Goal: Task Accomplishment & Management: Use online tool/utility

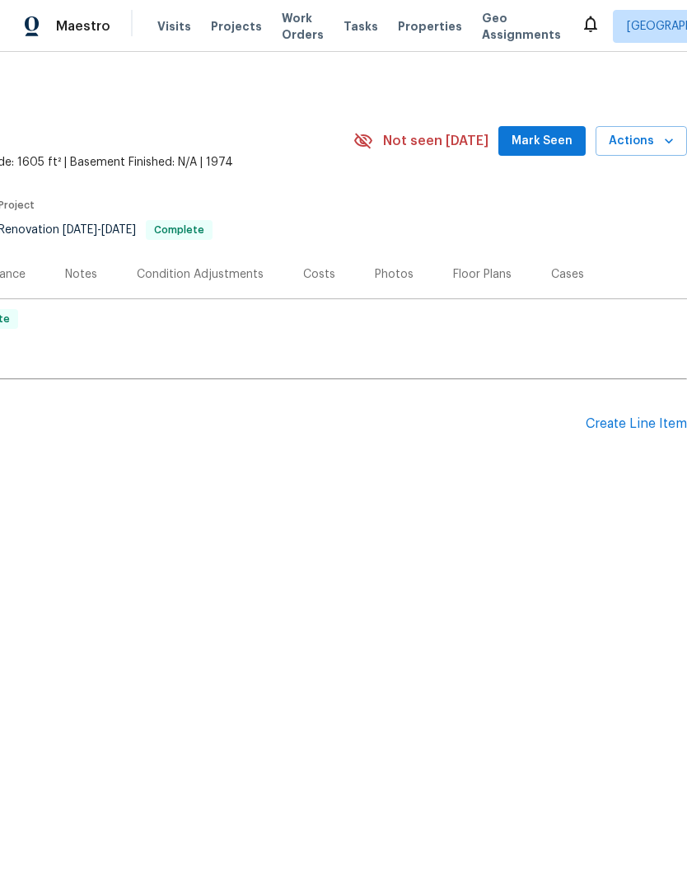
scroll to position [0, 244]
click at [655, 143] on span "Actions" at bounding box center [641, 141] width 65 height 21
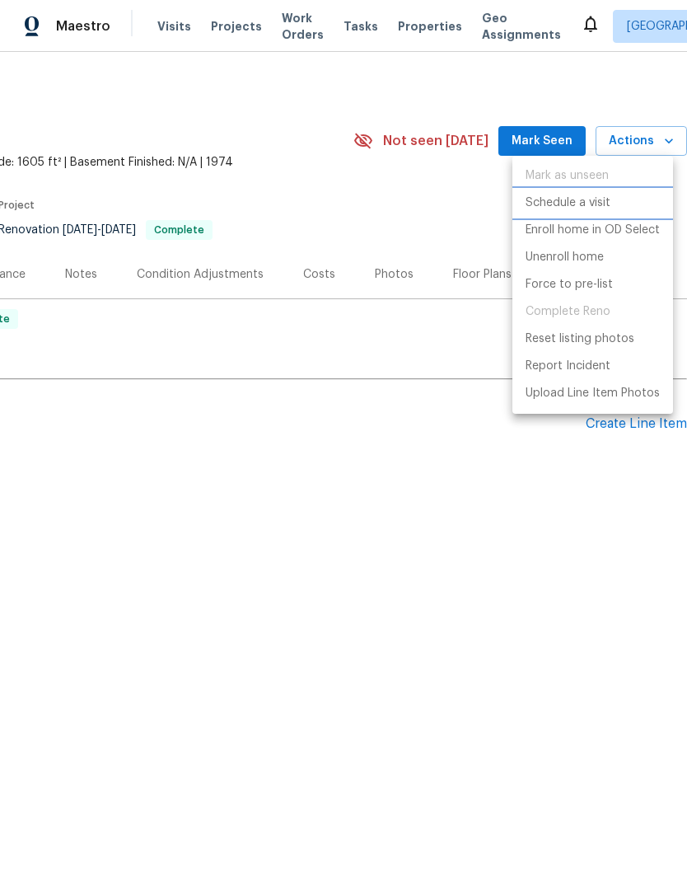
click at [600, 199] on p "Schedule a visit" at bounding box center [568, 203] width 85 height 17
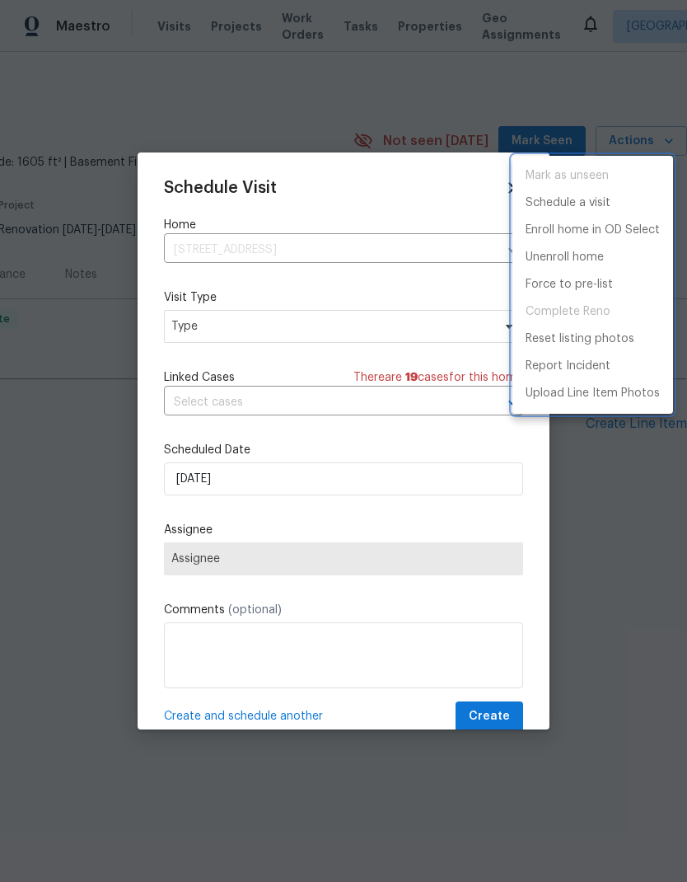
click at [644, 570] on div at bounding box center [343, 441] width 687 height 882
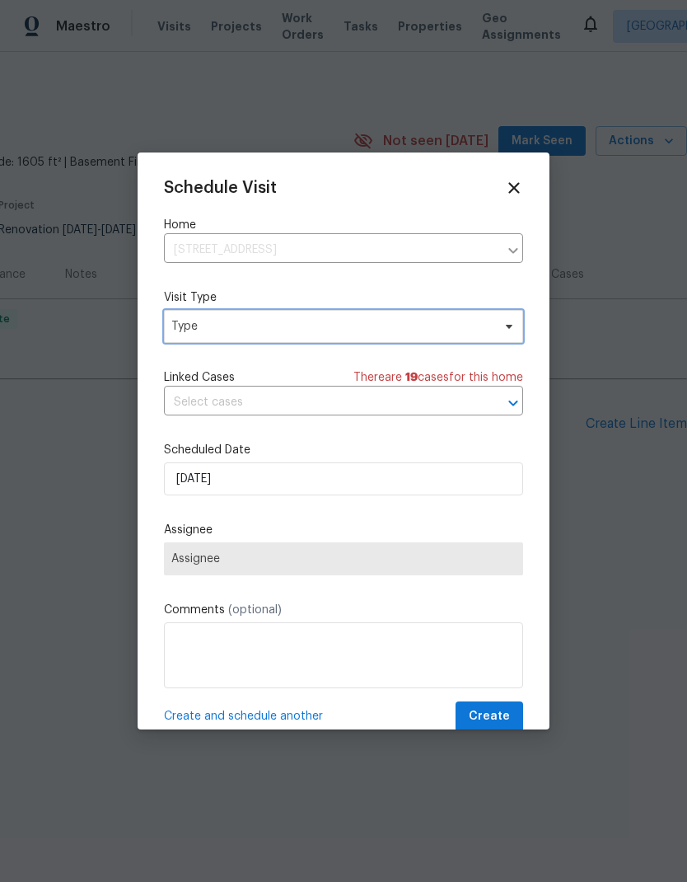
click at [477, 323] on span "Type" at bounding box center [331, 326] width 321 height 16
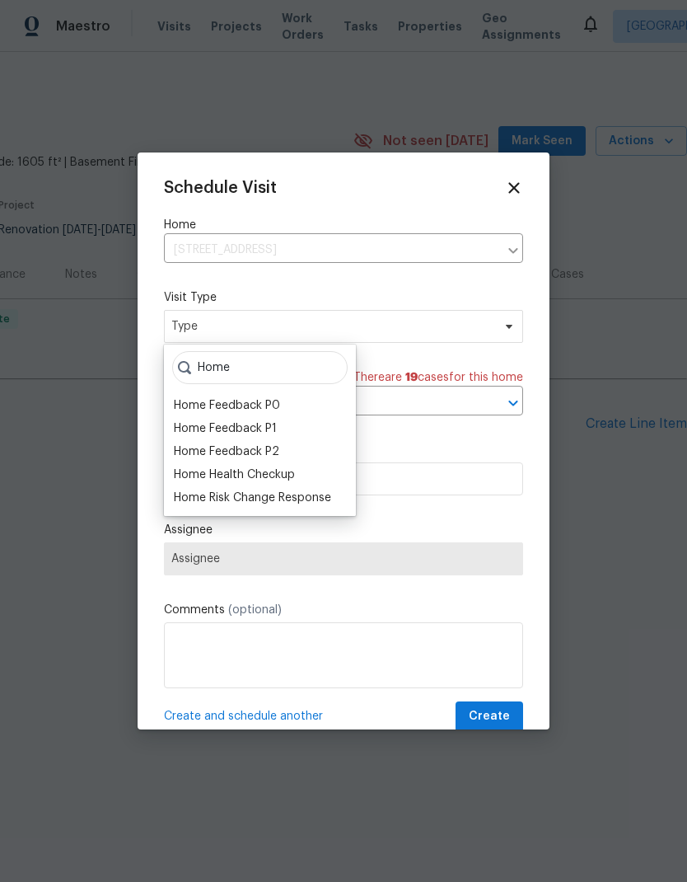
type input "Home"
click at [274, 472] on div "Home Health Checkup" at bounding box center [234, 475] width 121 height 16
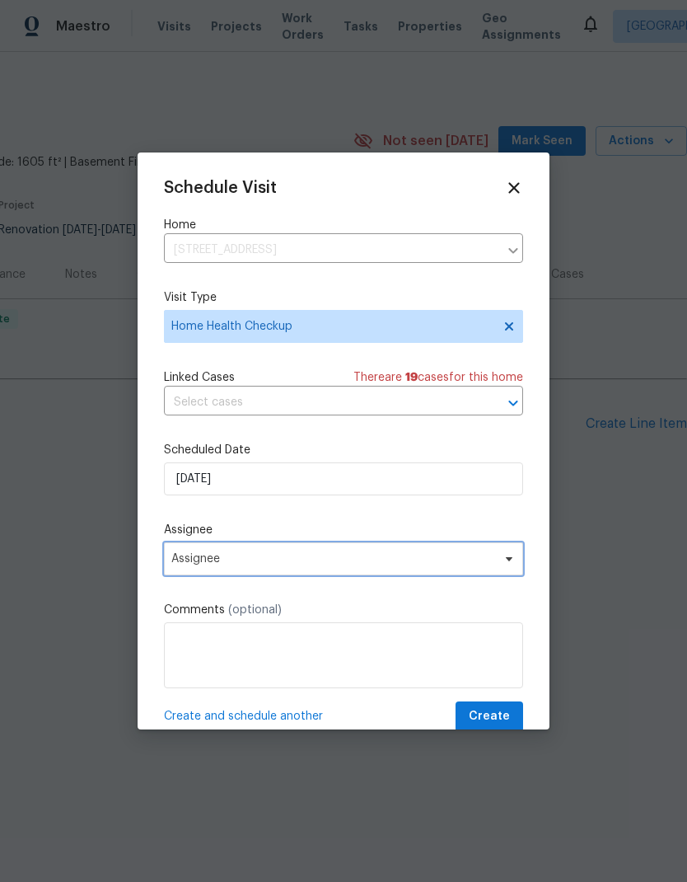
click at [483, 559] on span "Assignee" at bounding box center [332, 558] width 323 height 13
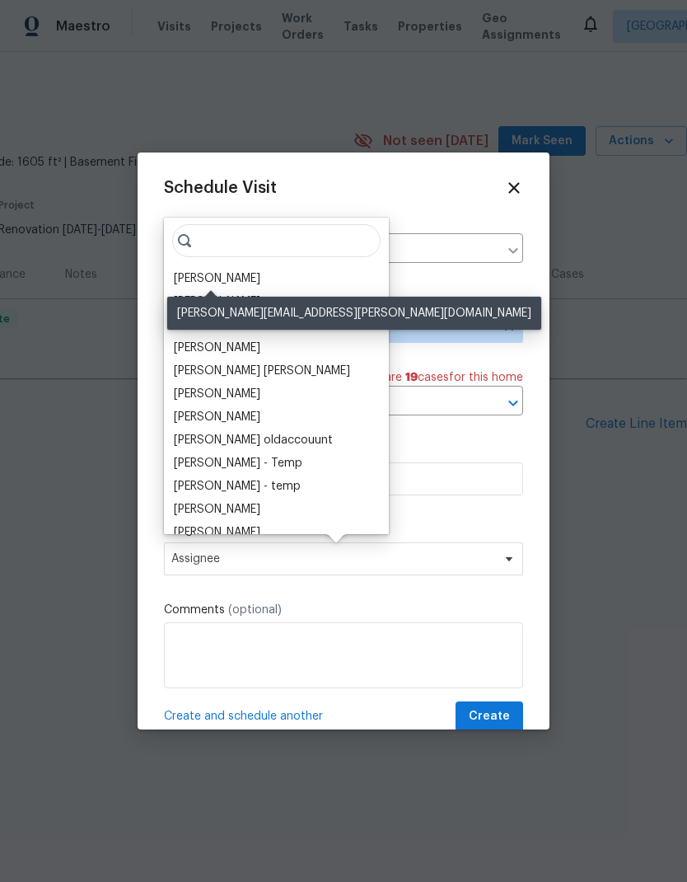
click at [248, 277] on div "[PERSON_NAME]" at bounding box center [217, 278] width 87 height 16
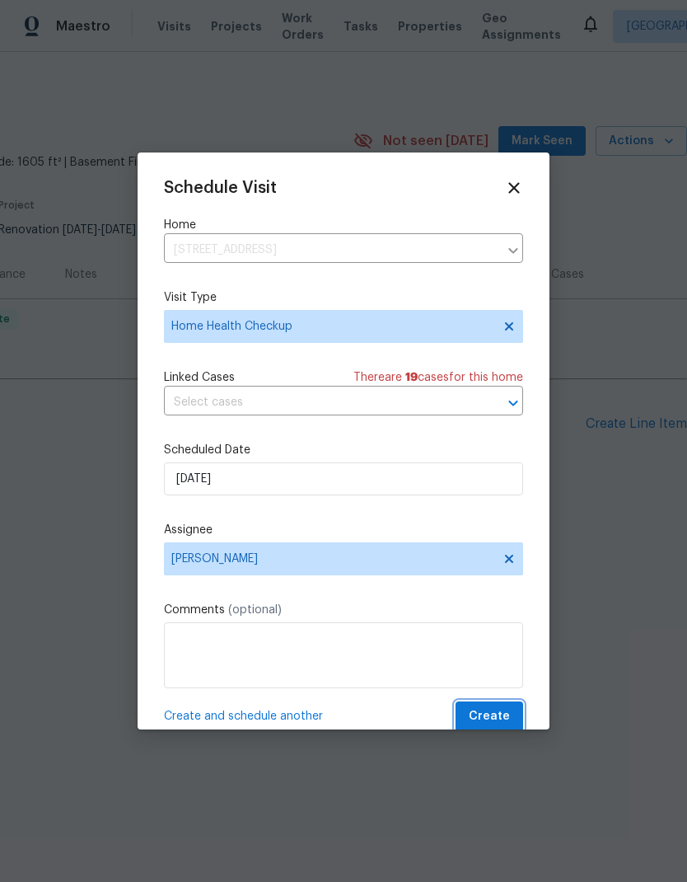
click at [506, 718] on span "Create" at bounding box center [489, 716] width 41 height 21
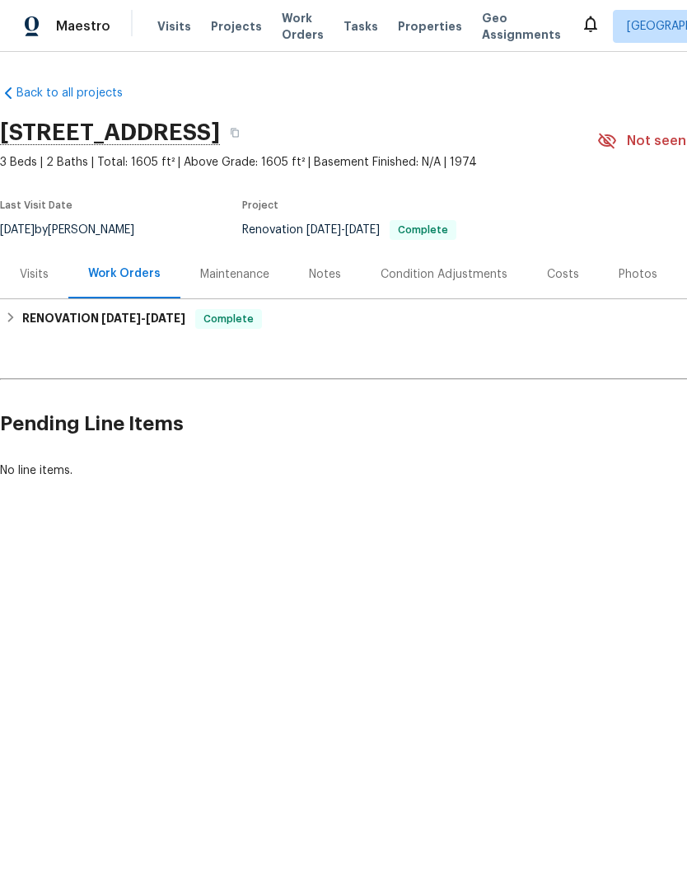
scroll to position [0, 0]
click at [248, 267] on div "Maintenance" at bounding box center [234, 274] width 69 height 16
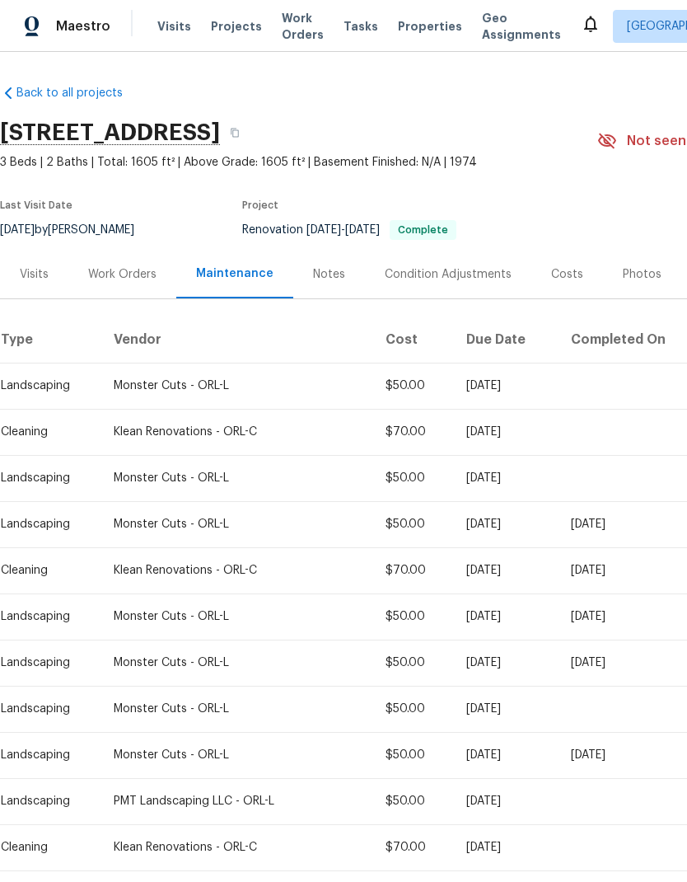
click at [237, 401] on td "Monster Cuts - ORL-L" at bounding box center [237, 386] width 272 height 46
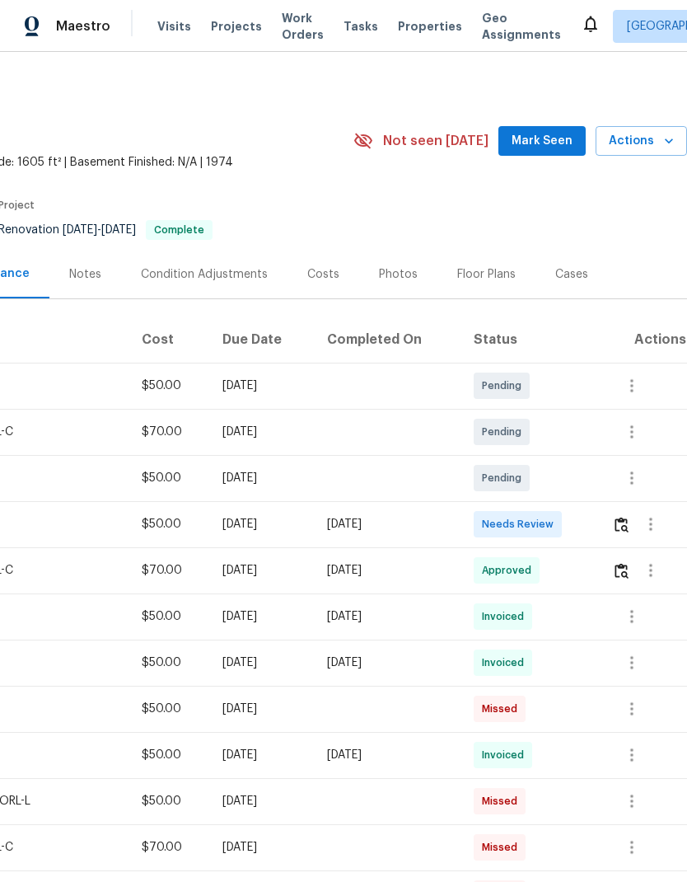
scroll to position [0, 244]
click at [638, 395] on icon "button" at bounding box center [632, 386] width 20 height 20
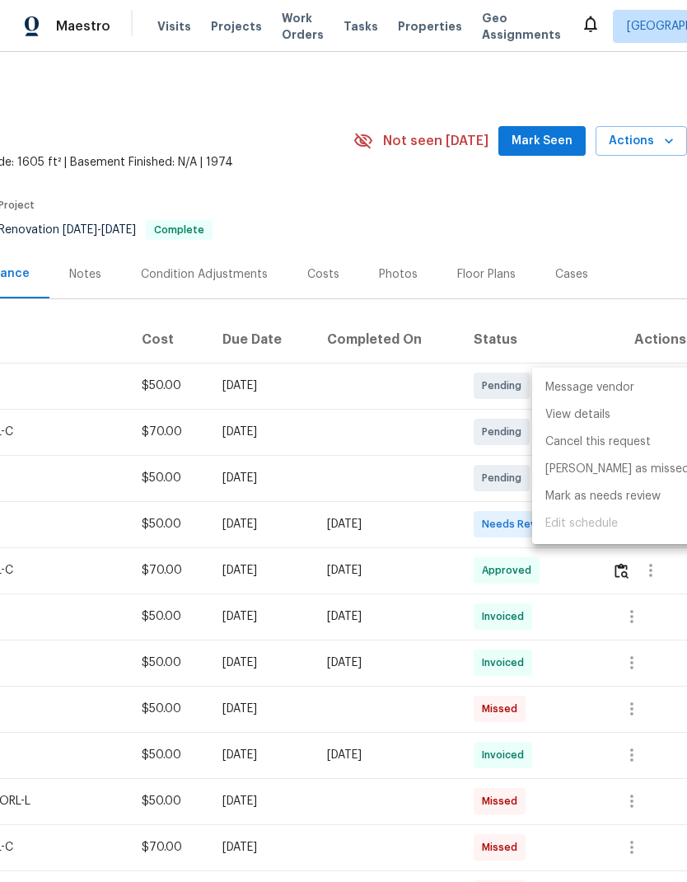
click at [628, 246] on div at bounding box center [343, 441] width 687 height 882
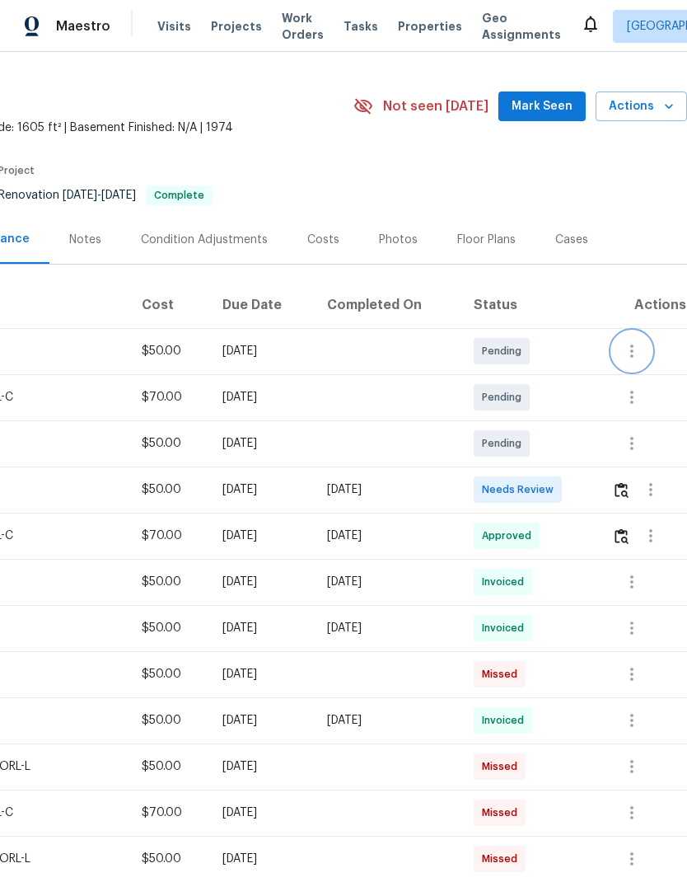
scroll to position [35, 244]
click at [653, 490] on icon "button" at bounding box center [651, 489] width 3 height 13
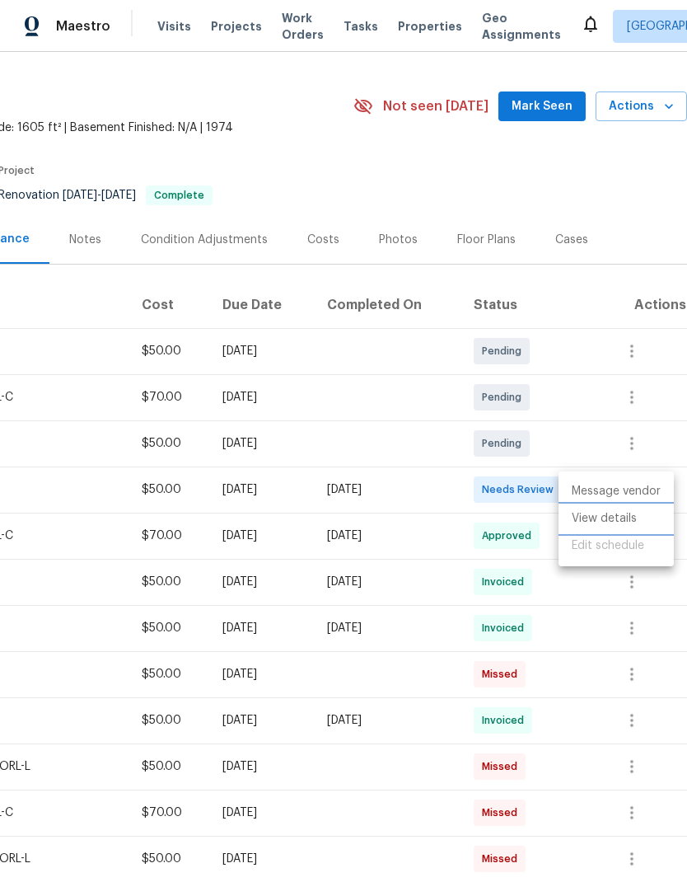
click at [634, 518] on li "View details" at bounding box center [616, 518] width 115 height 27
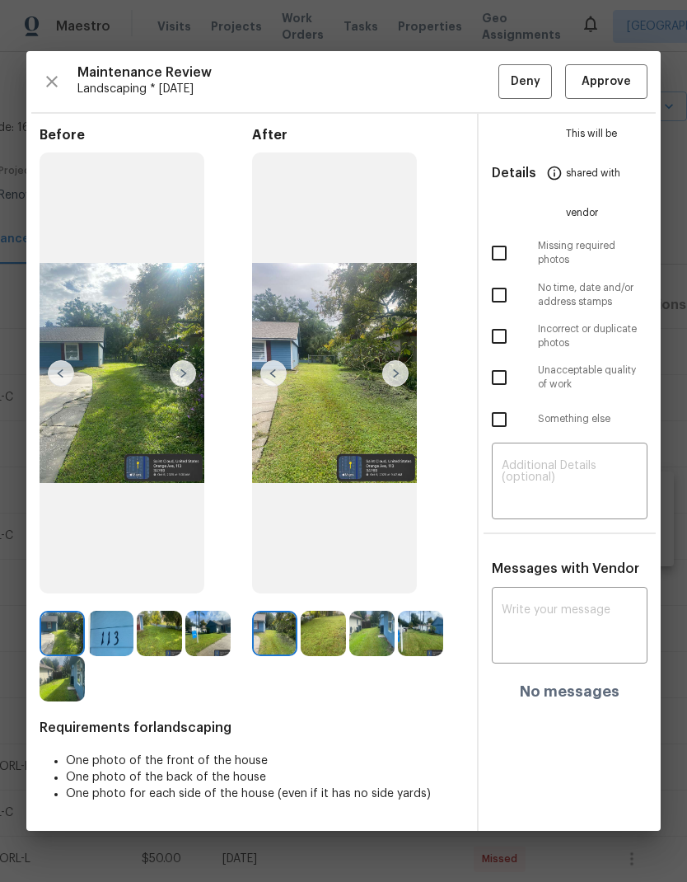
click at [568, 604] on textarea at bounding box center [570, 627] width 136 height 46
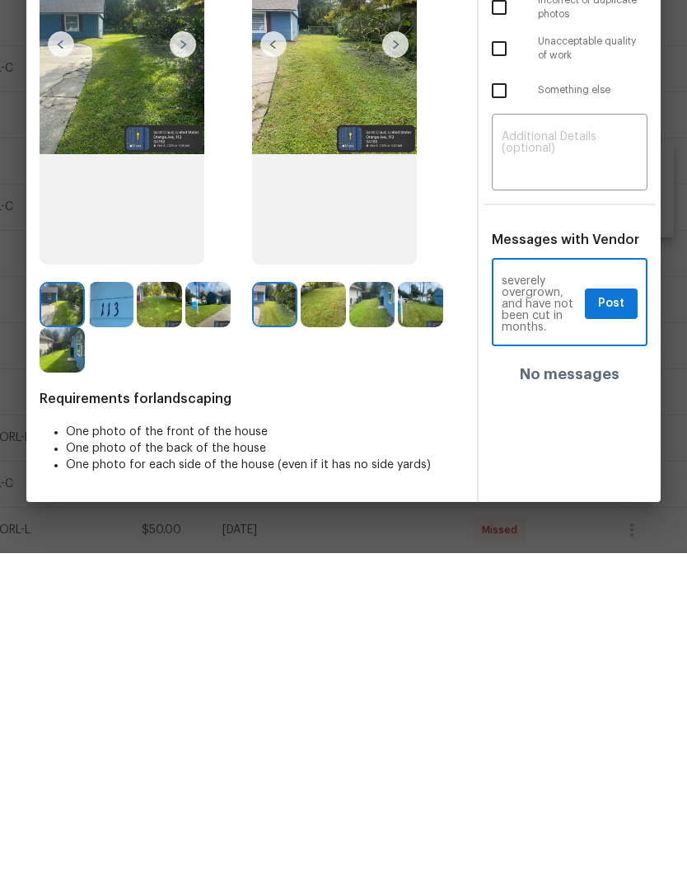
scroll to position [66, 0]
type textarea "When you come do the landscaping at this home, you need to use a weed eater on …"
click at [616, 622] on span "Post" at bounding box center [611, 632] width 26 height 21
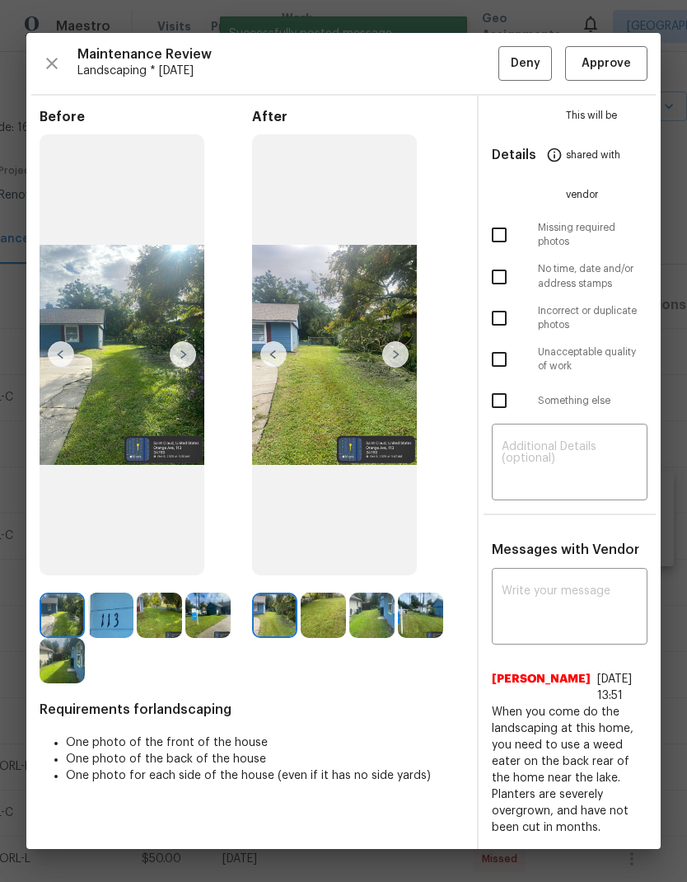
scroll to position [0, 0]
click at [54, 68] on icon "button" at bounding box center [52, 64] width 20 height 20
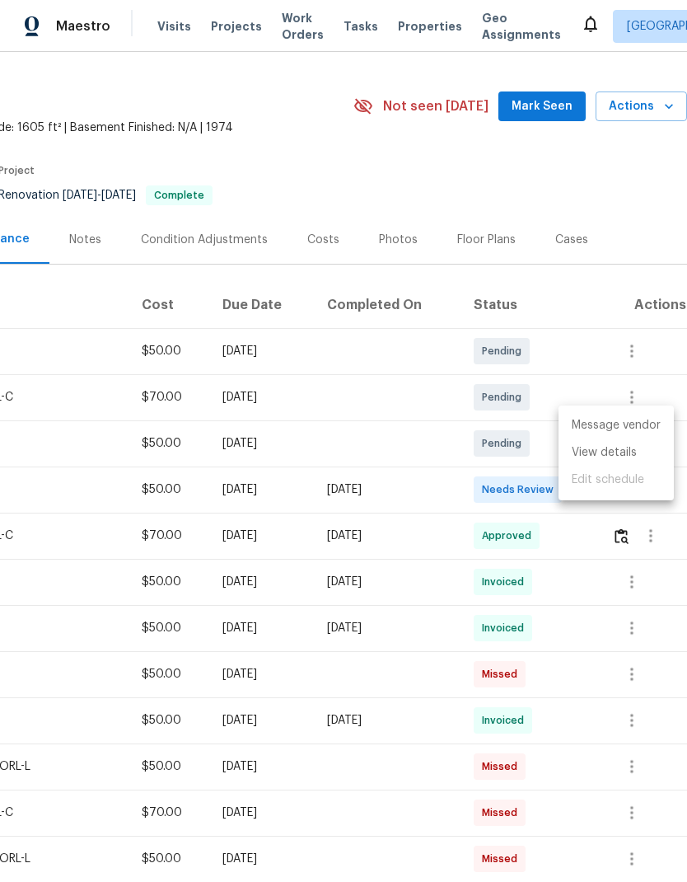
click at [609, 128] on div at bounding box center [343, 441] width 687 height 882
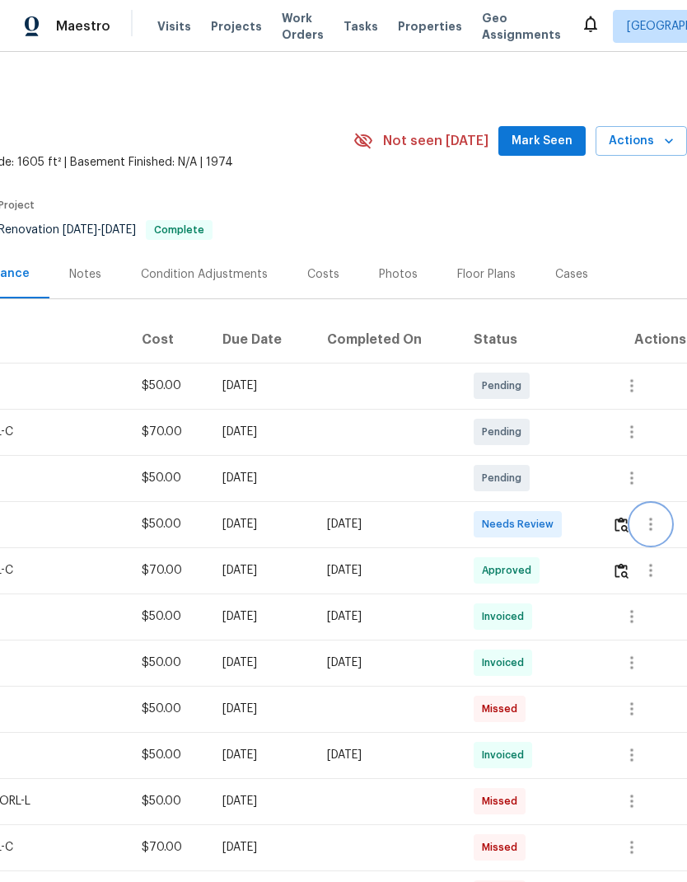
scroll to position [0, 244]
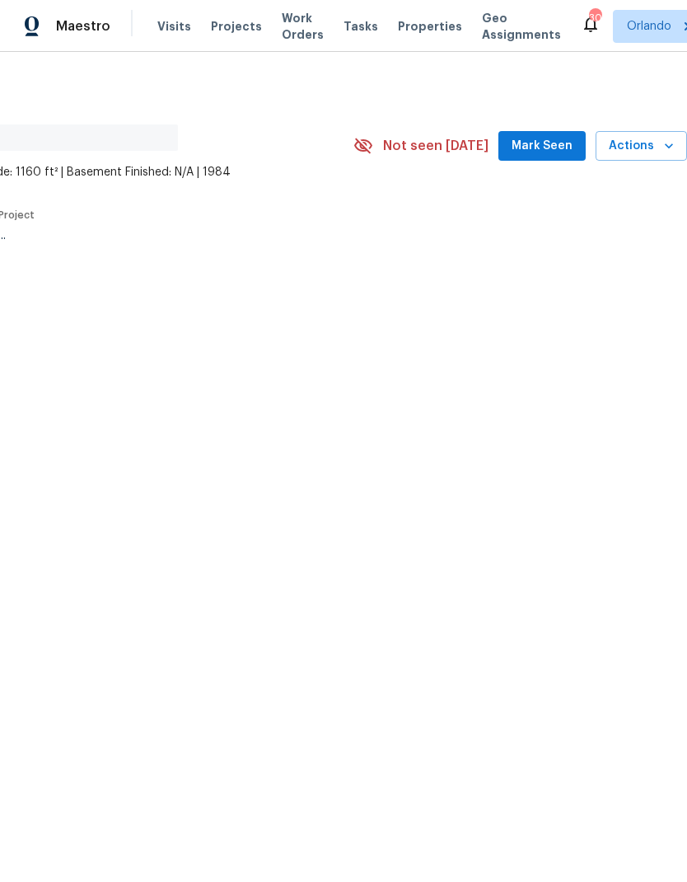
scroll to position [0, 244]
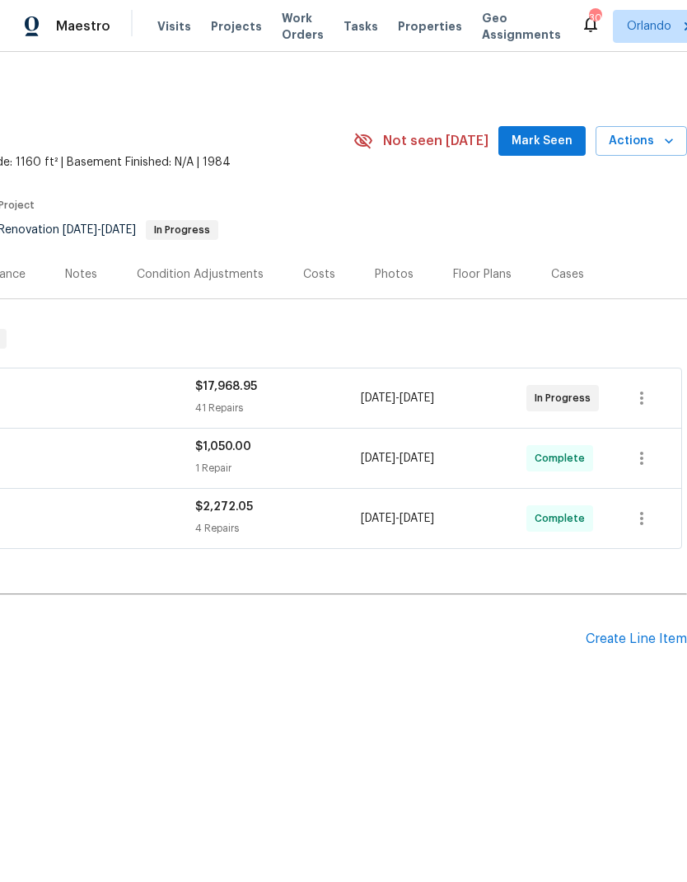
click at [547, 137] on span "Mark Seen" at bounding box center [542, 141] width 61 height 21
click at [645, 152] on button "Actions" at bounding box center [641, 141] width 91 height 30
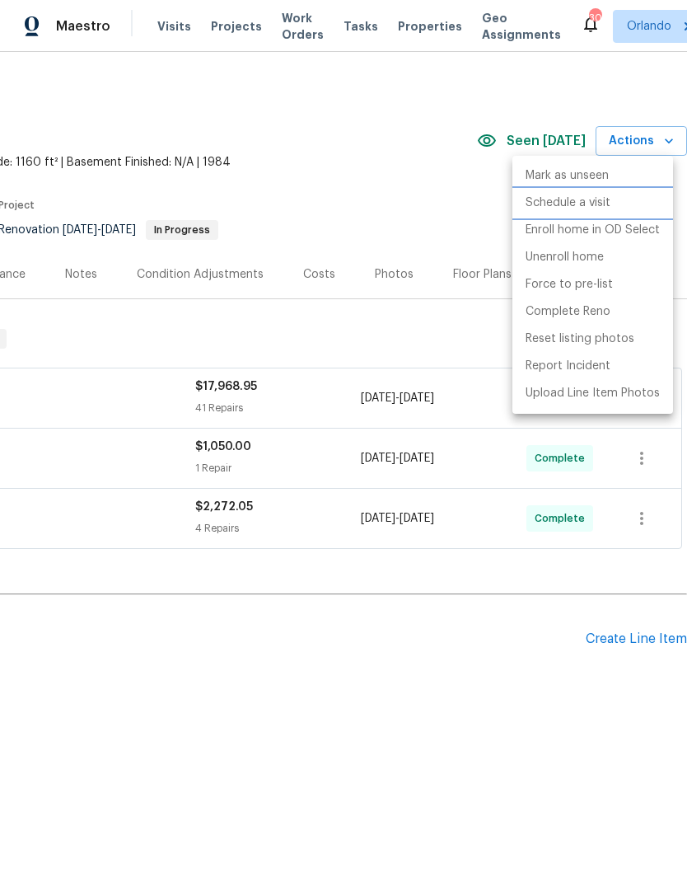
click at [589, 201] on p "Schedule a visit" at bounding box center [568, 203] width 85 height 17
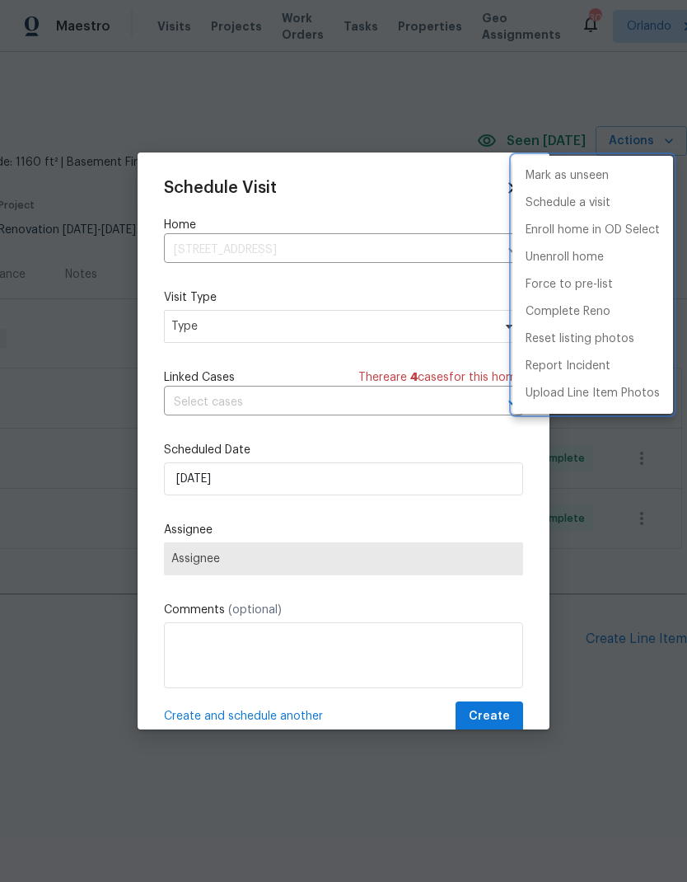
click at [411, 329] on div at bounding box center [343, 441] width 687 height 882
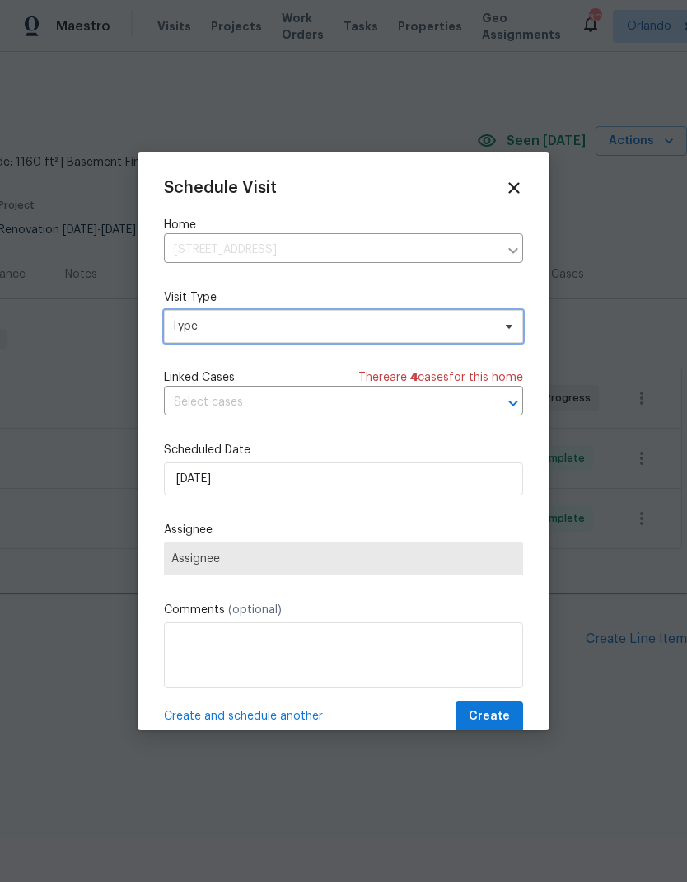
click at [438, 324] on span "Type" at bounding box center [331, 326] width 321 height 16
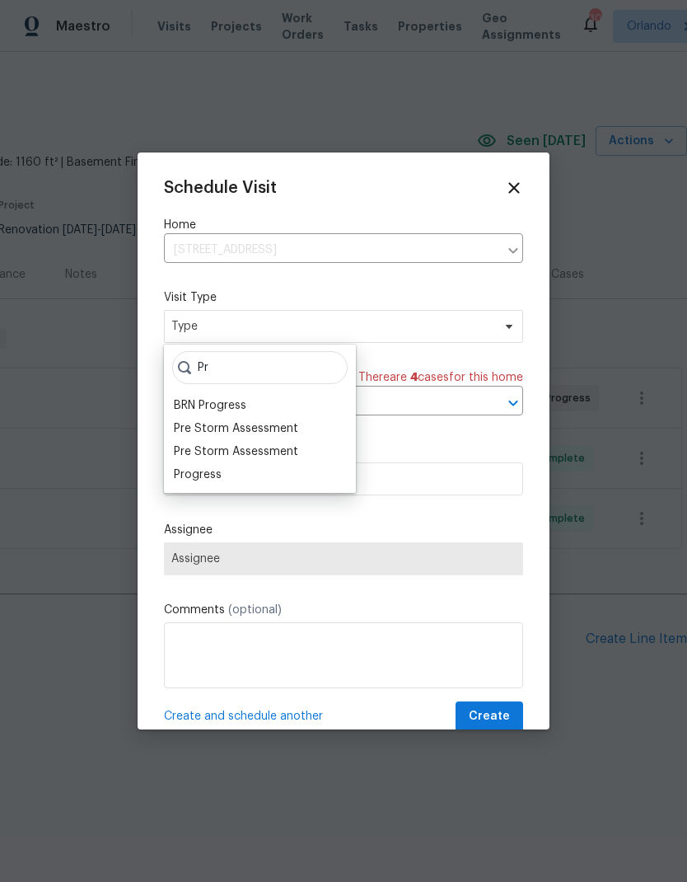
type input "Pr"
click at [218, 480] on div "Progress" at bounding box center [198, 475] width 48 height 16
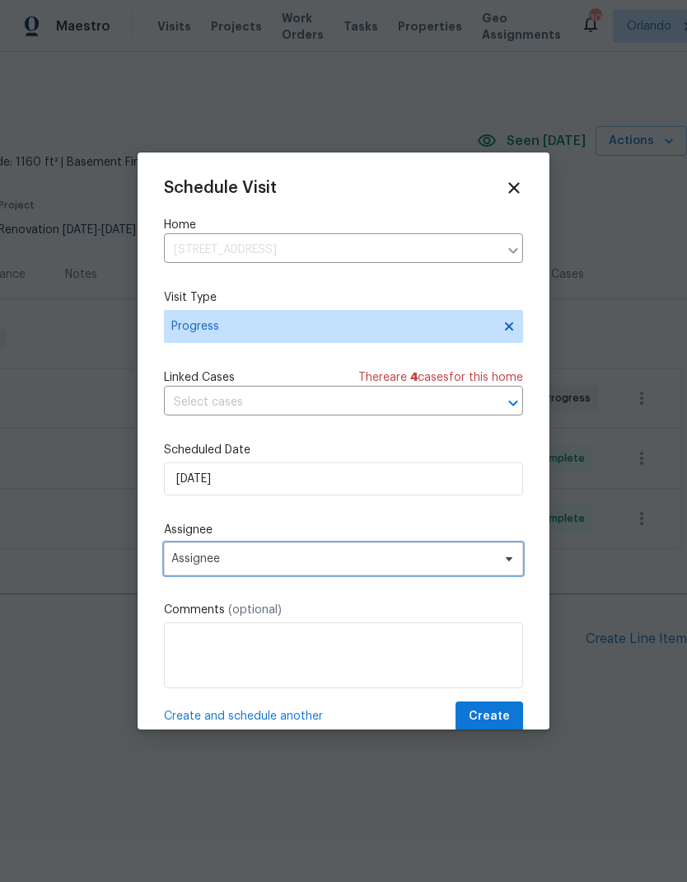
click at [396, 561] on span "Assignee" at bounding box center [332, 558] width 323 height 13
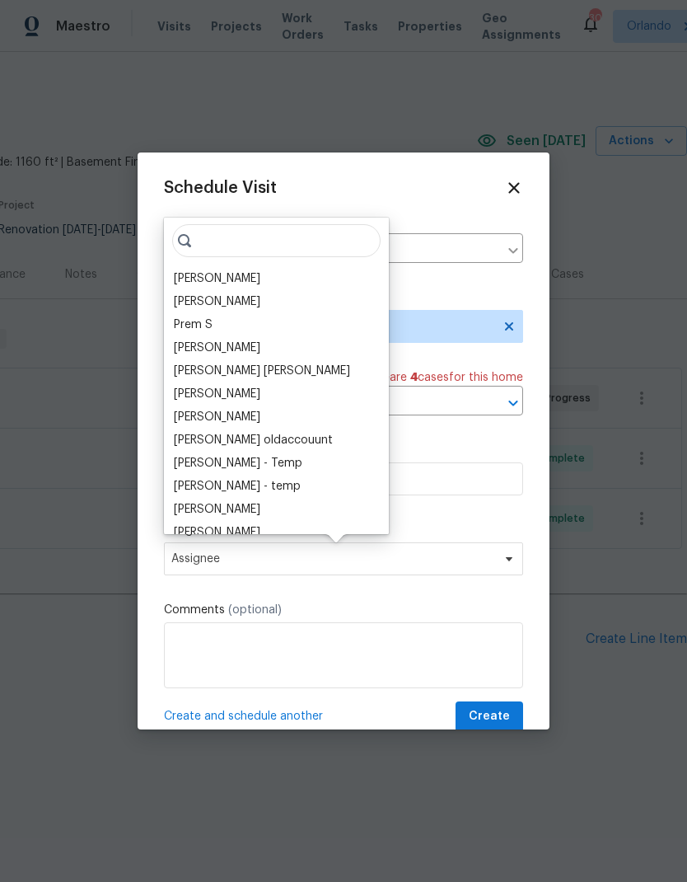
click at [232, 274] on div "[PERSON_NAME]" at bounding box center [217, 278] width 87 height 16
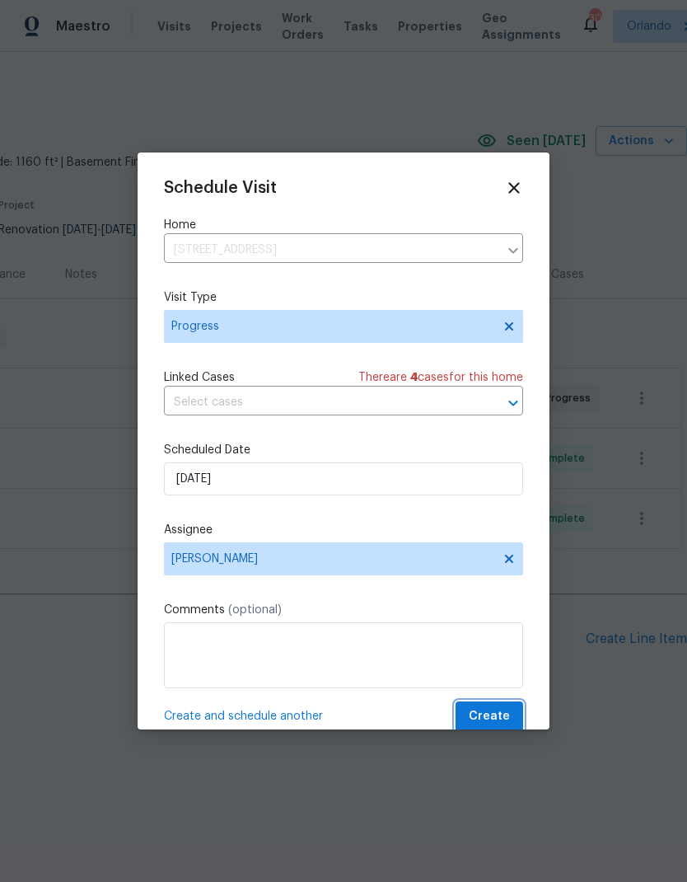
click at [495, 713] on span "Create" at bounding box center [489, 716] width 41 height 21
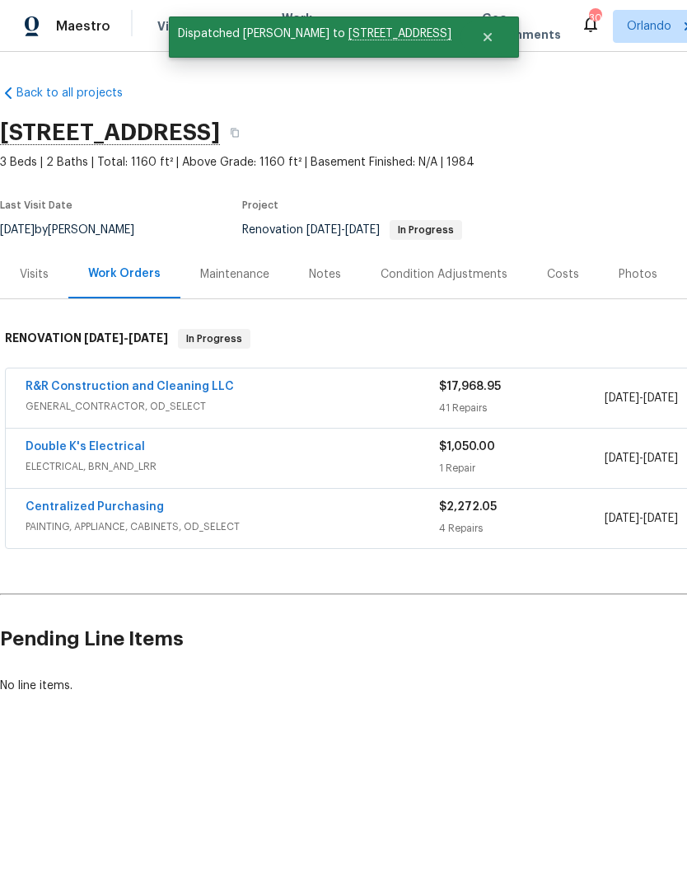
scroll to position [0, -2]
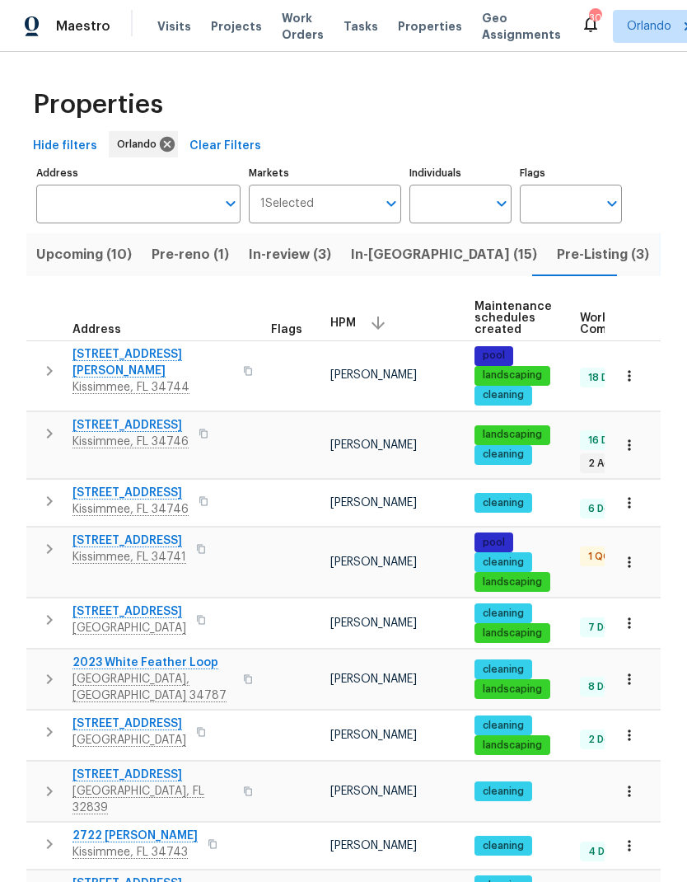
click at [630, 375] on icon "button" at bounding box center [630, 376] width 16 height 16
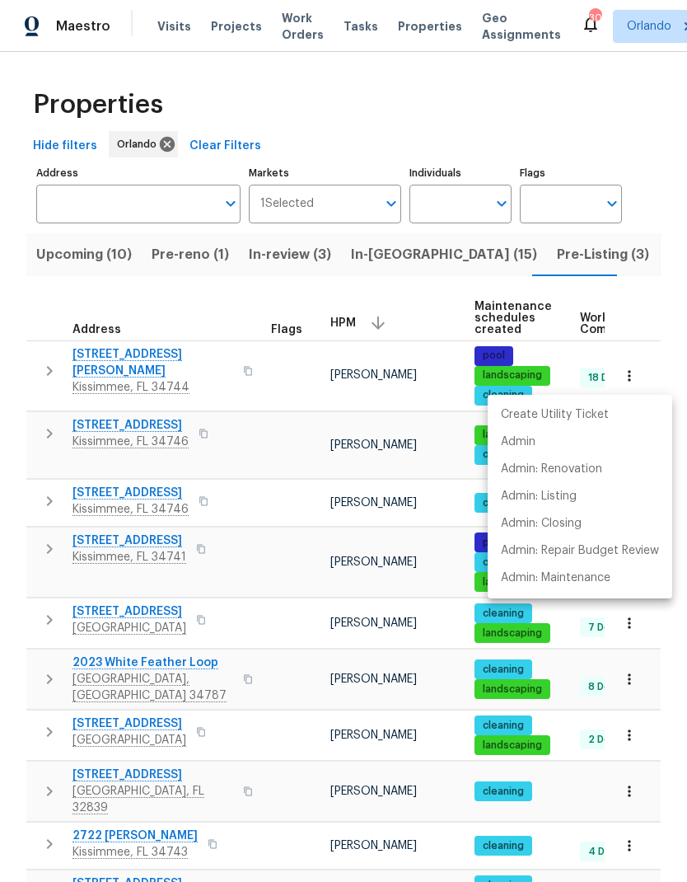
click at [143, 358] on div at bounding box center [343, 441] width 687 height 882
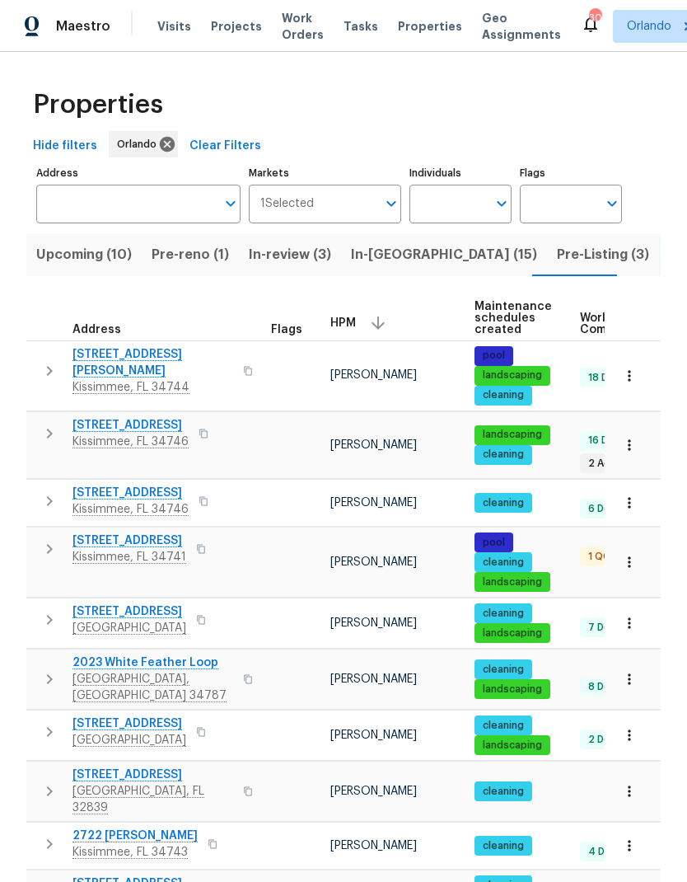
click at [136, 352] on span "[STREET_ADDRESS][PERSON_NAME]" at bounding box center [153, 362] width 161 height 33
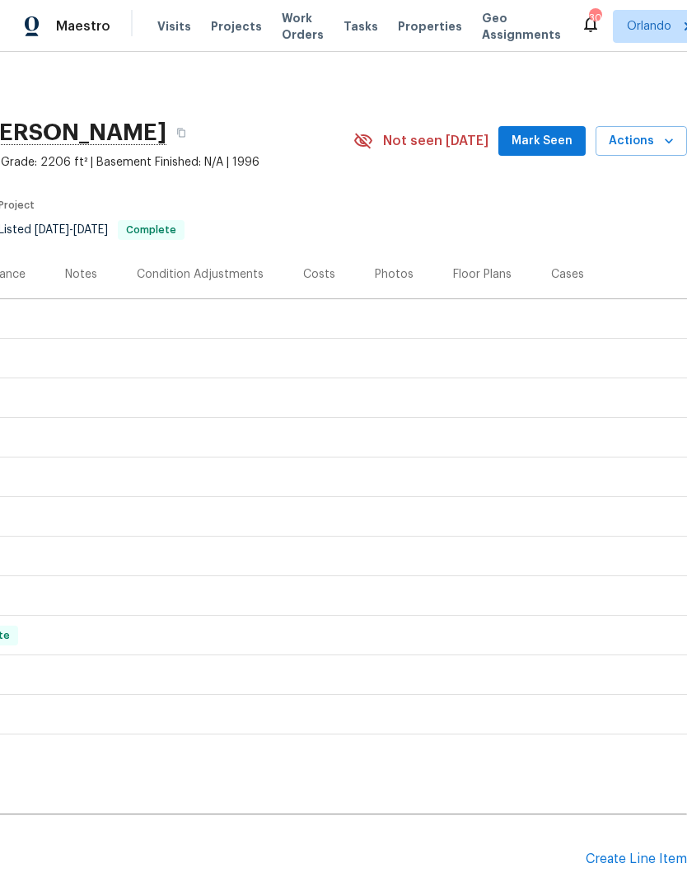
scroll to position [0, 244]
click at [658, 149] on span "Actions" at bounding box center [641, 141] width 65 height 21
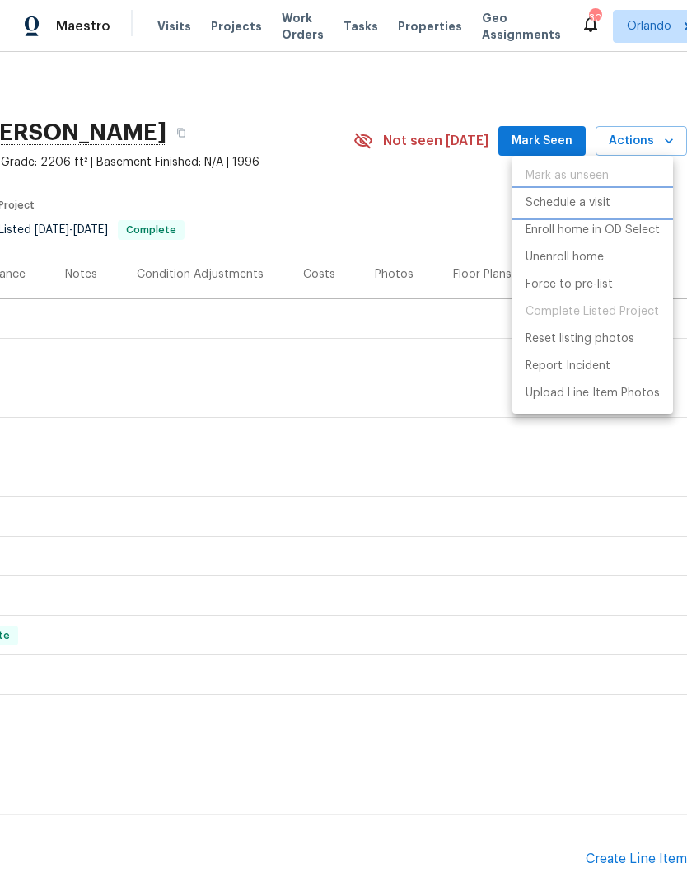
click at [589, 201] on p "Schedule a visit" at bounding box center [568, 203] width 85 height 17
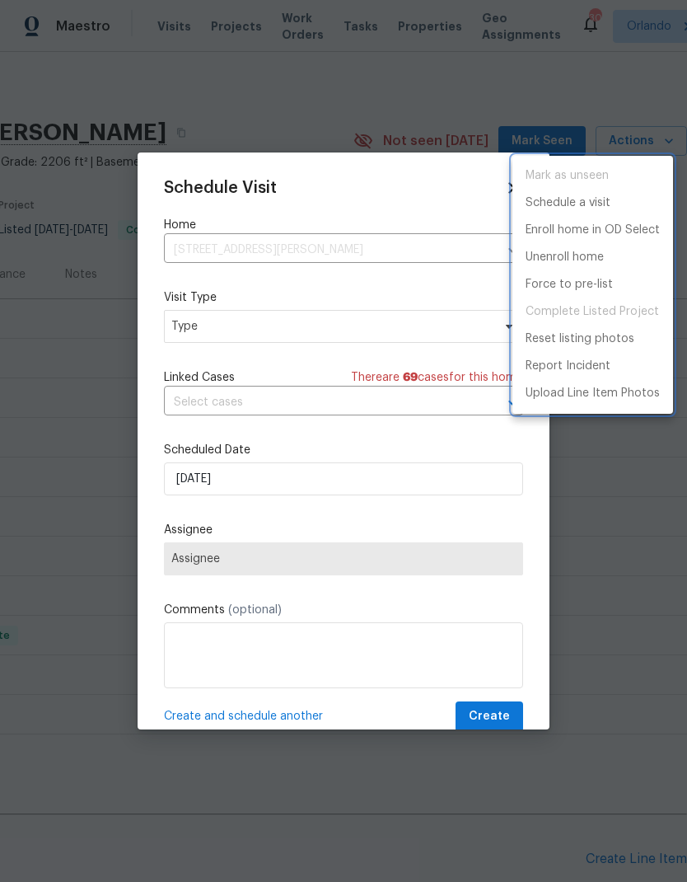
click at [435, 334] on div at bounding box center [343, 441] width 687 height 882
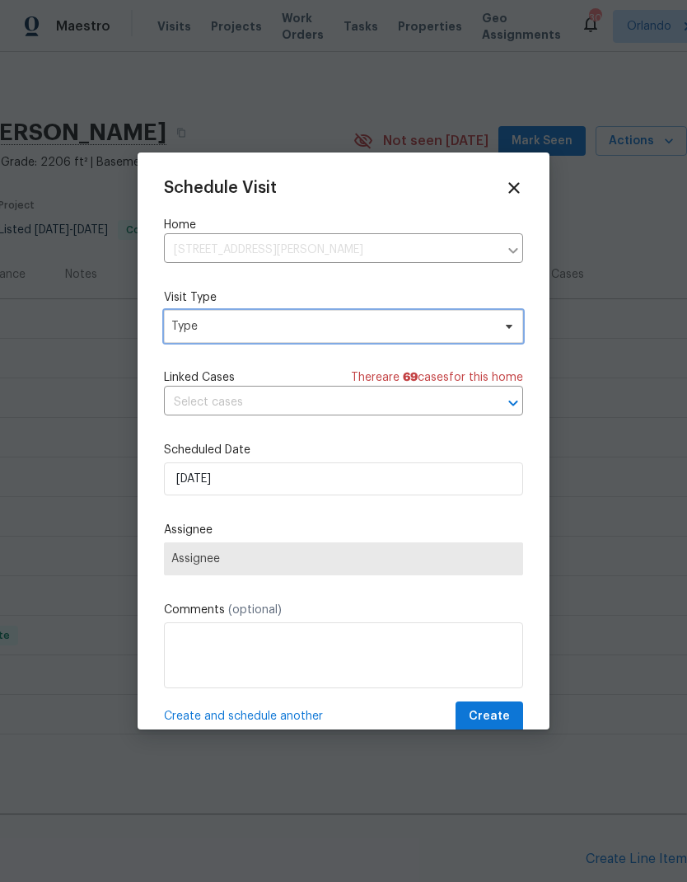
click at [453, 326] on span "Type" at bounding box center [331, 326] width 321 height 16
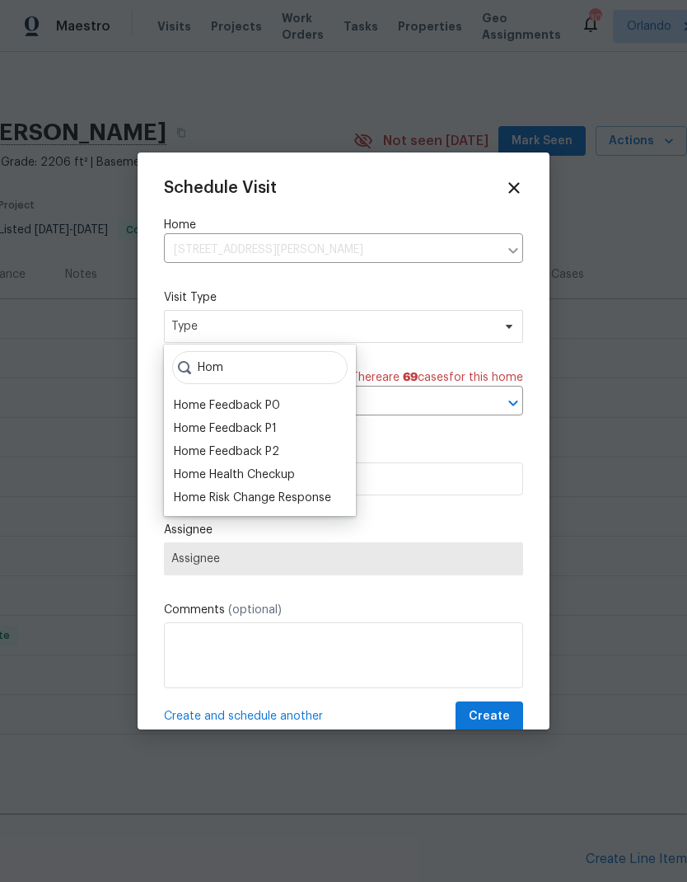
type input "Hom"
click at [268, 473] on div "Home Health Checkup" at bounding box center [234, 475] width 121 height 16
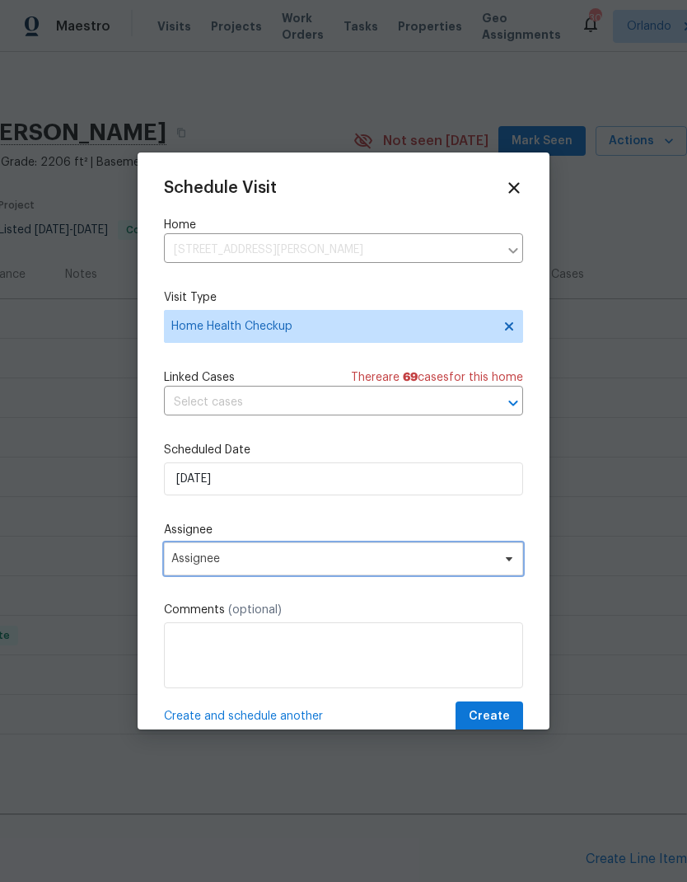
click at [463, 557] on span "Assignee" at bounding box center [332, 558] width 323 height 13
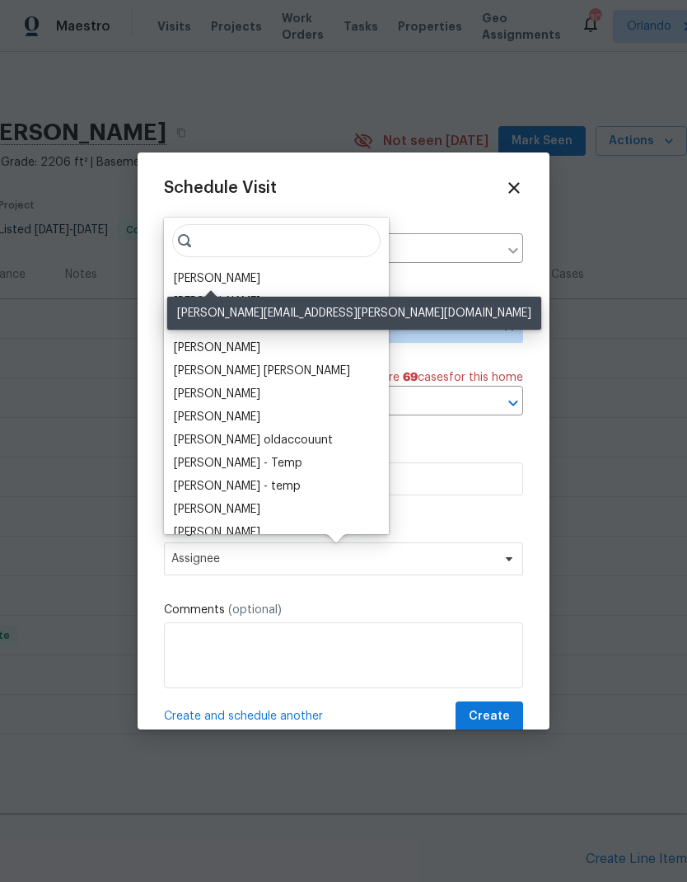
click at [203, 286] on div "[PERSON_NAME]" at bounding box center [217, 278] width 87 height 16
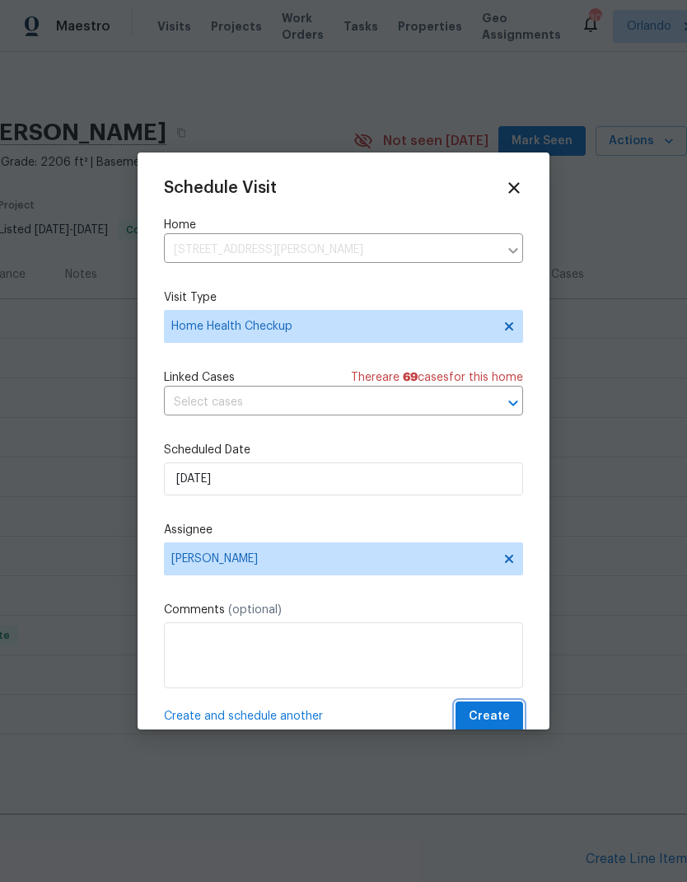
click at [489, 720] on span "Create" at bounding box center [489, 716] width 41 height 21
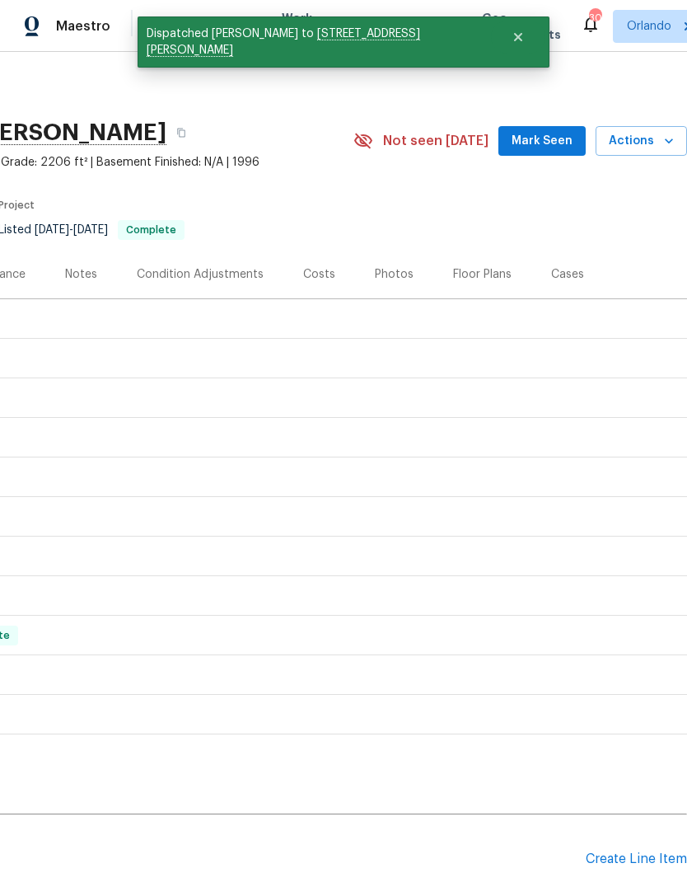
click at [539, 132] on span "Mark Seen" at bounding box center [542, 141] width 61 height 21
